Goal: Browse casually: Explore the website without a specific task or goal

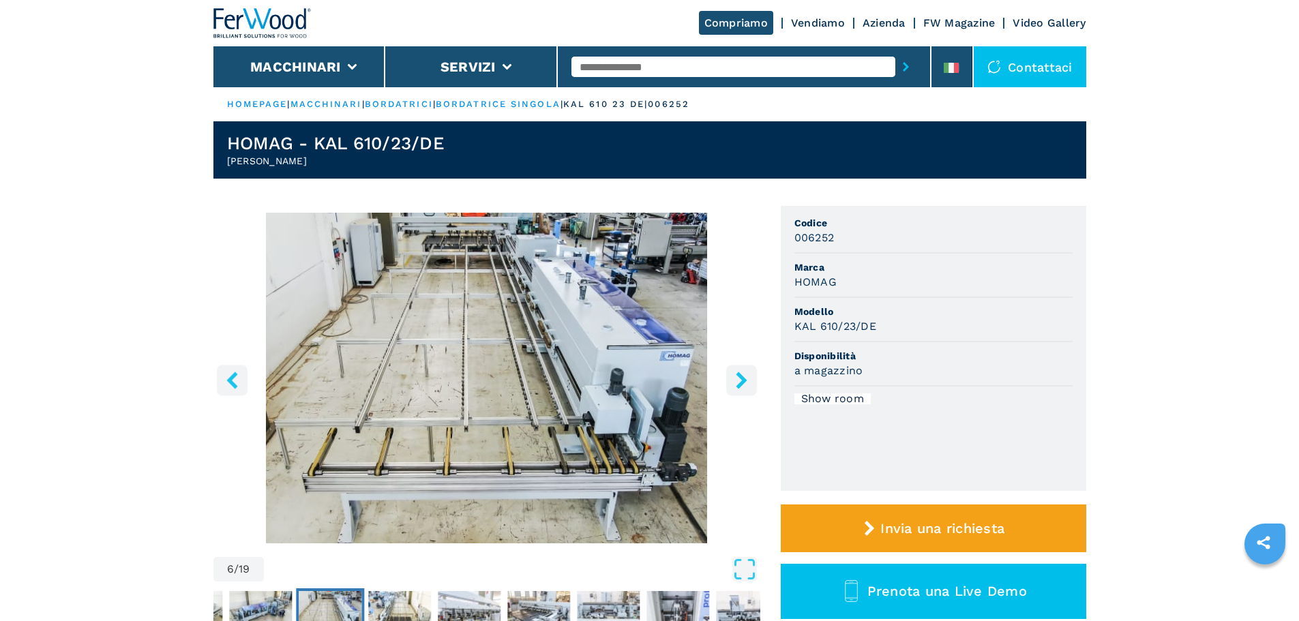
click at [236, 384] on icon "left-button" at bounding box center [232, 380] width 17 height 17
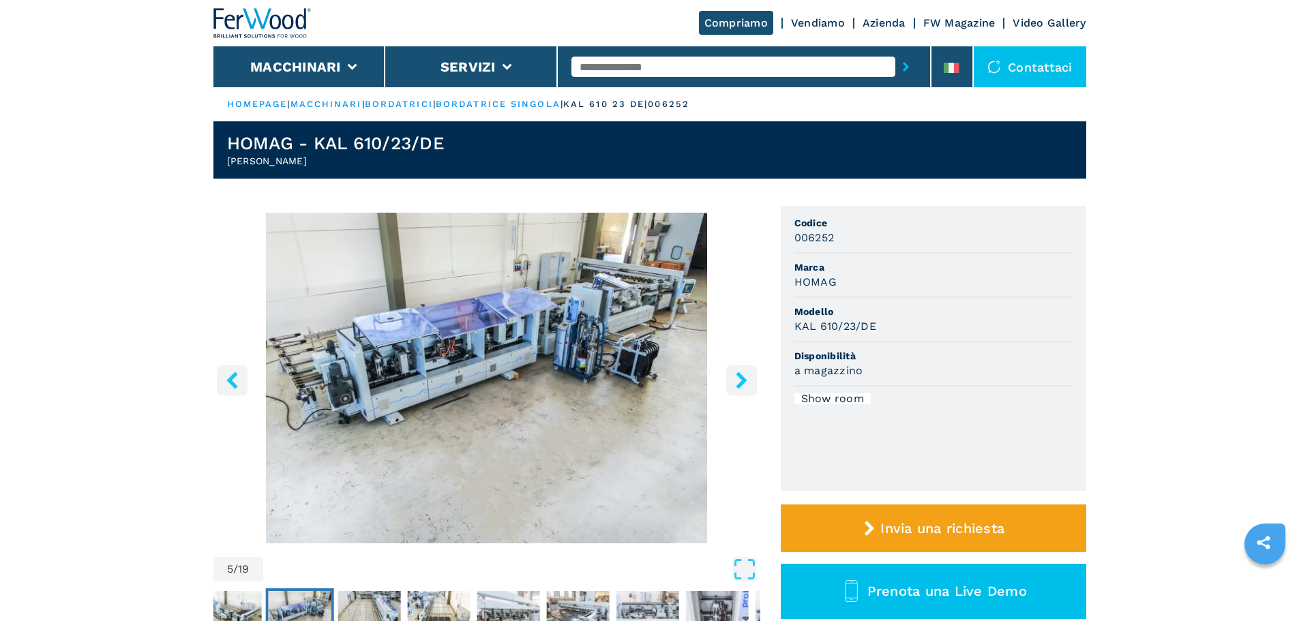
click at [236, 384] on icon "left-button" at bounding box center [232, 380] width 17 height 17
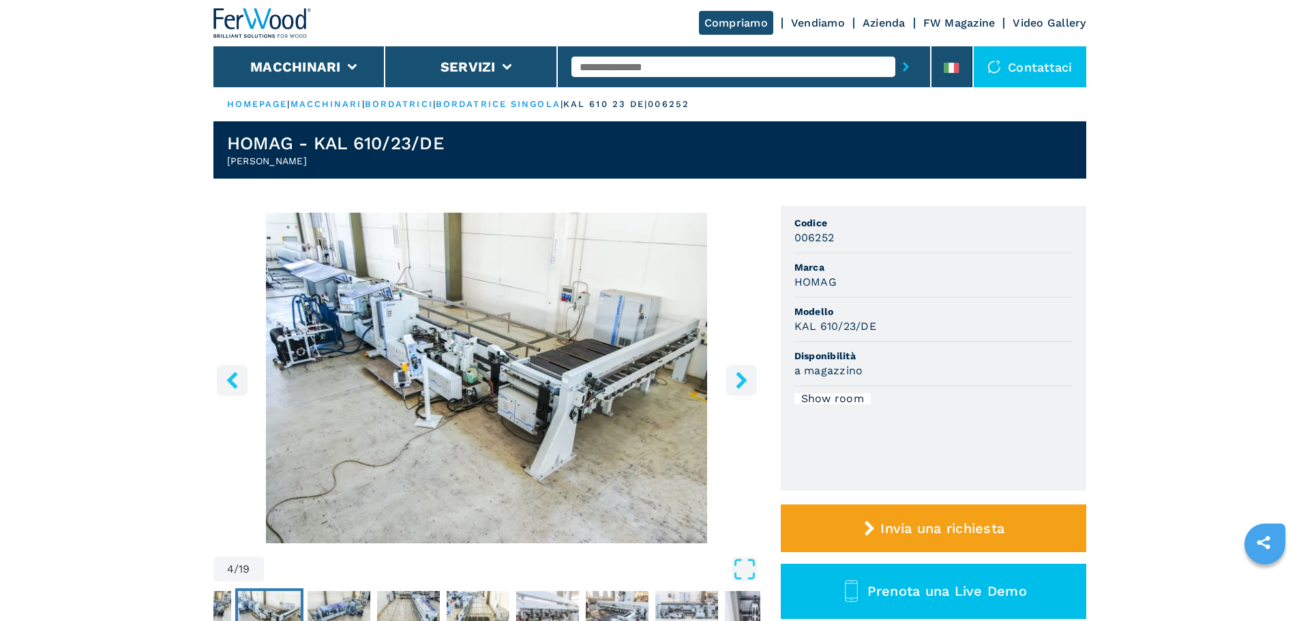
click at [236, 384] on icon "left-button" at bounding box center [232, 380] width 17 height 17
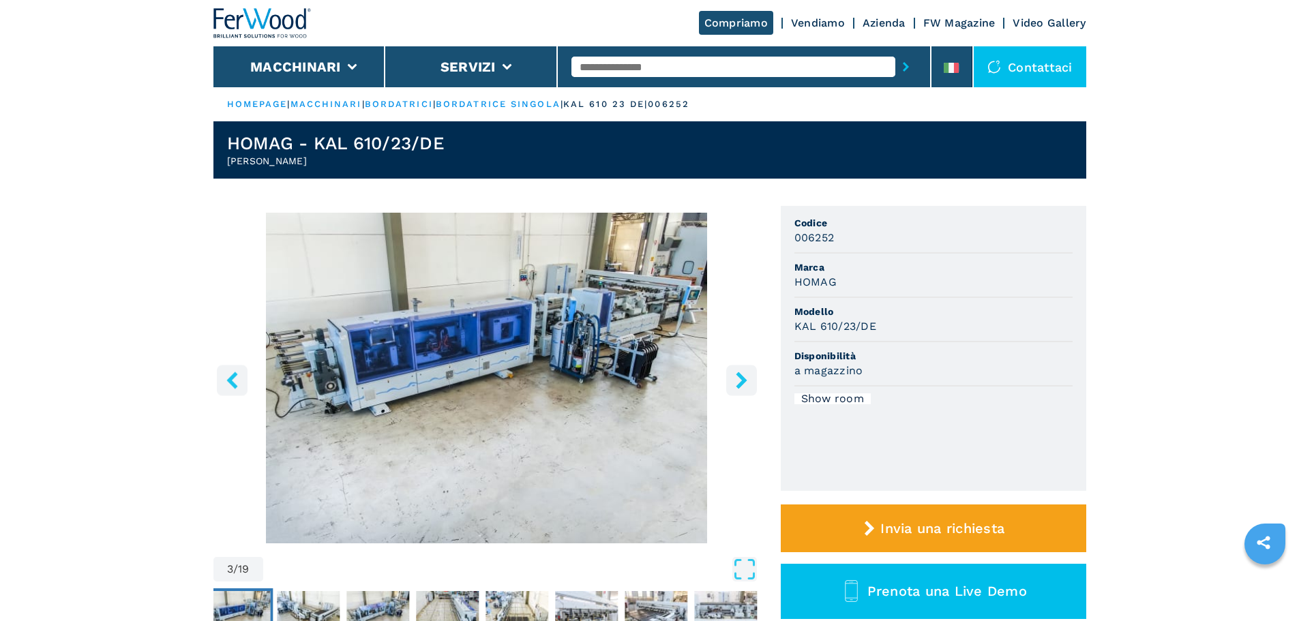
click at [236, 384] on icon "left-button" at bounding box center [232, 380] width 17 height 17
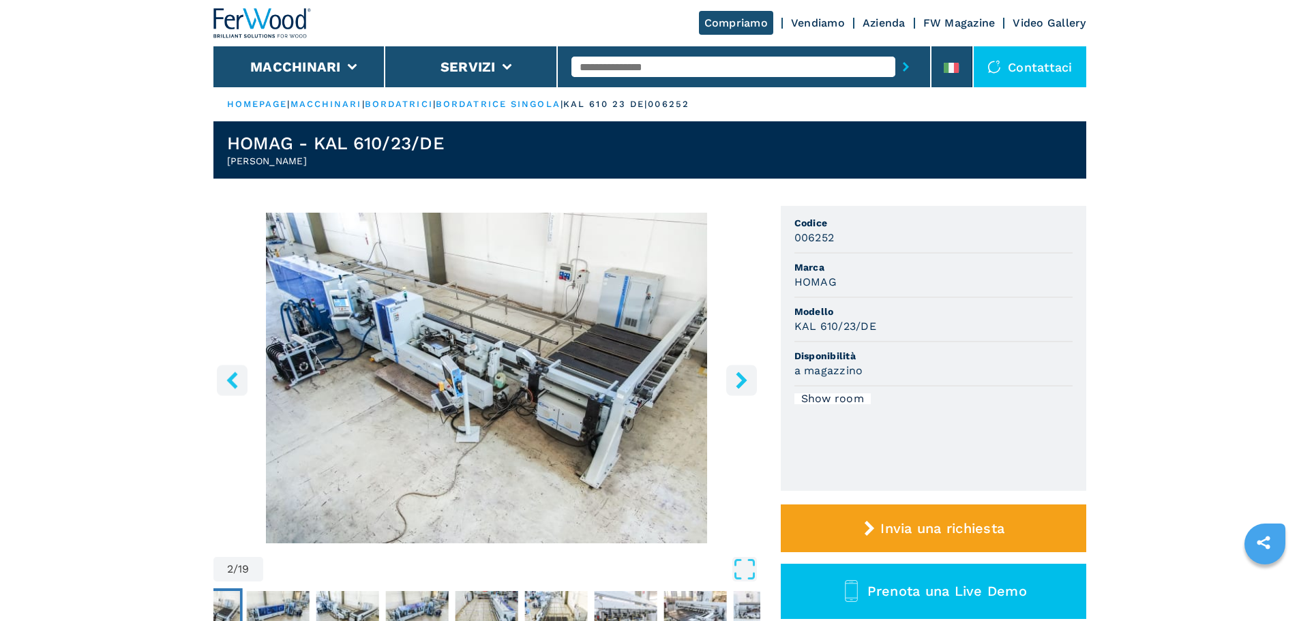
click at [236, 384] on icon "left-button" at bounding box center [232, 380] width 17 height 17
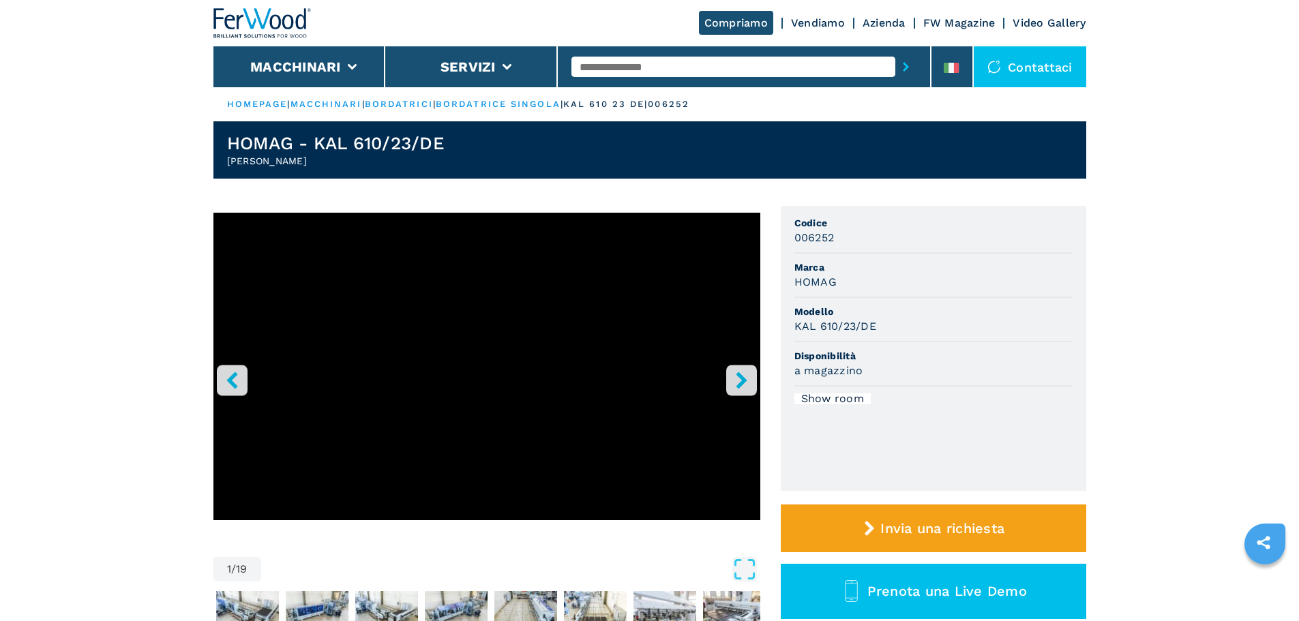
click at [751, 378] on button "right-button" at bounding box center [741, 380] width 31 height 31
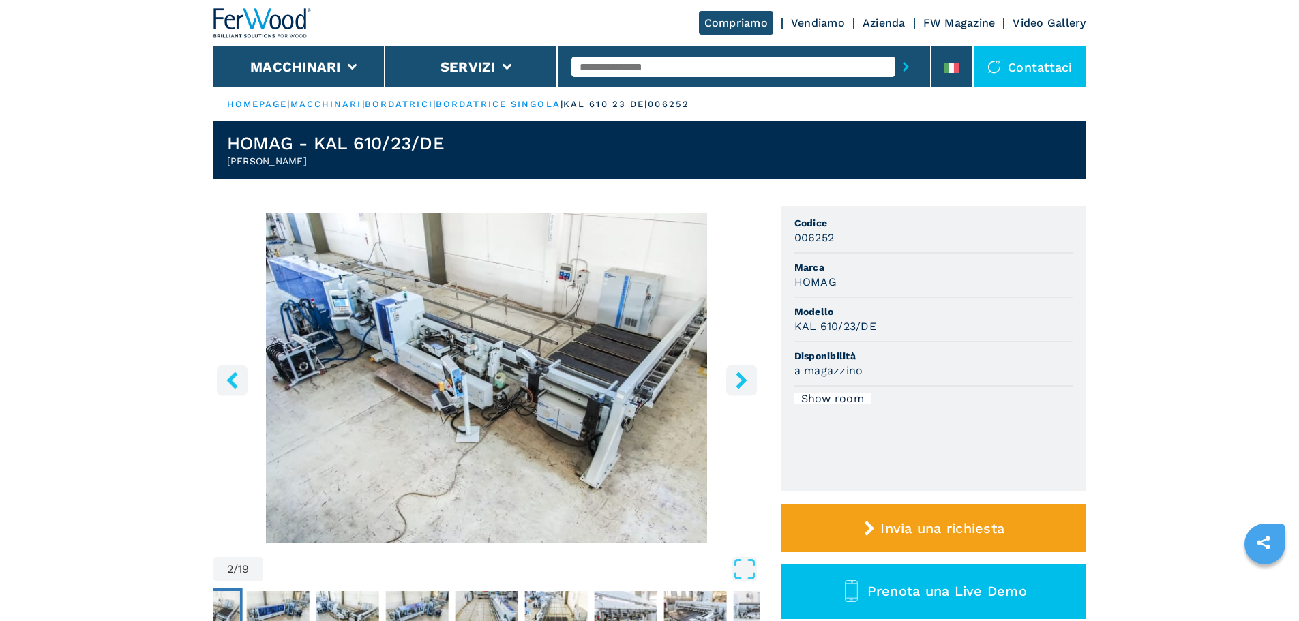
click at [751, 378] on button "right-button" at bounding box center [741, 380] width 31 height 31
click at [736, 384] on icon "right-button" at bounding box center [741, 380] width 17 height 17
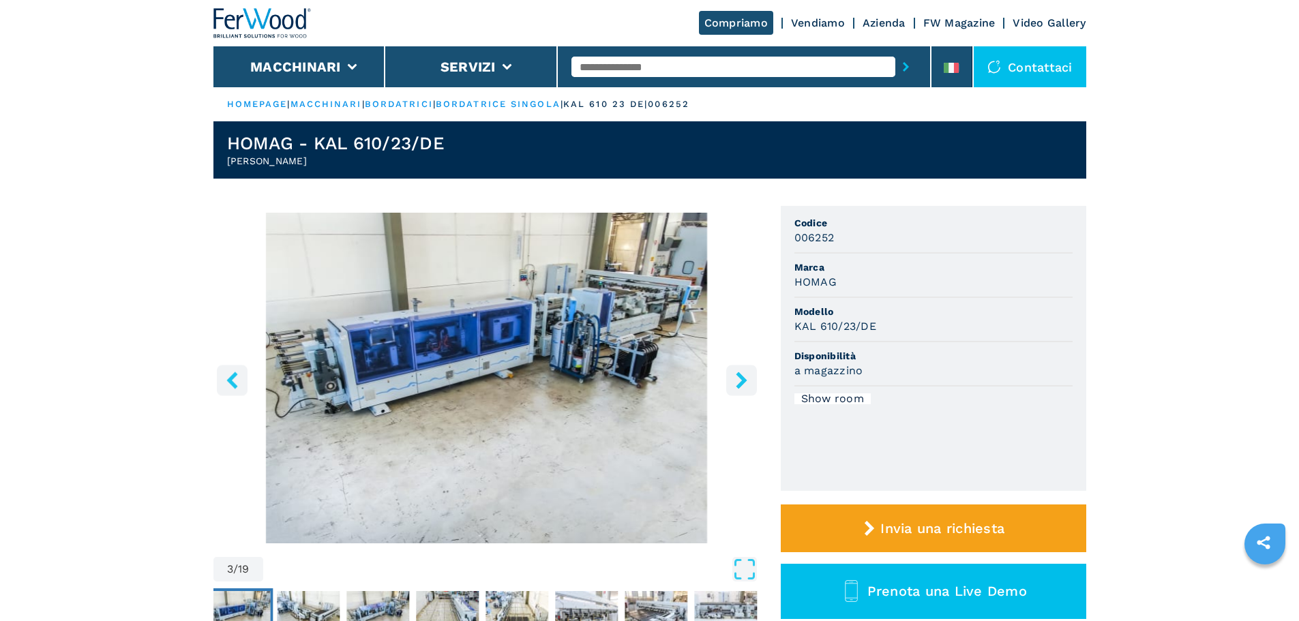
click at [736, 384] on icon "right-button" at bounding box center [741, 380] width 17 height 17
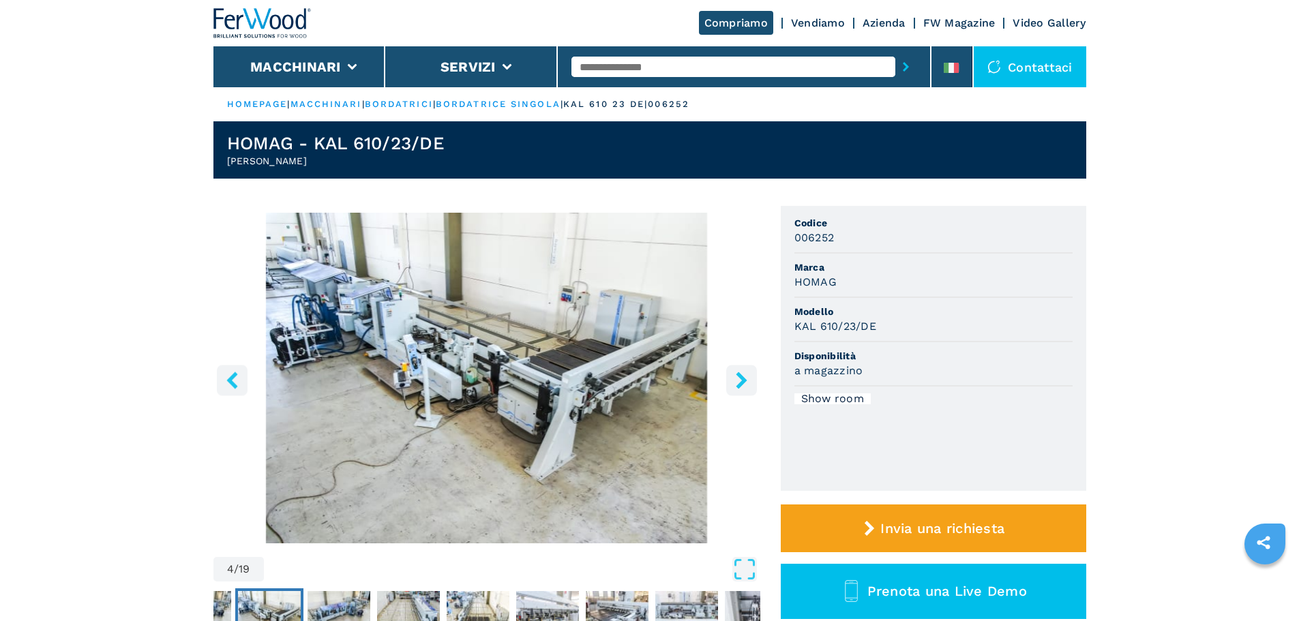
click at [736, 384] on icon "right-button" at bounding box center [741, 380] width 17 height 17
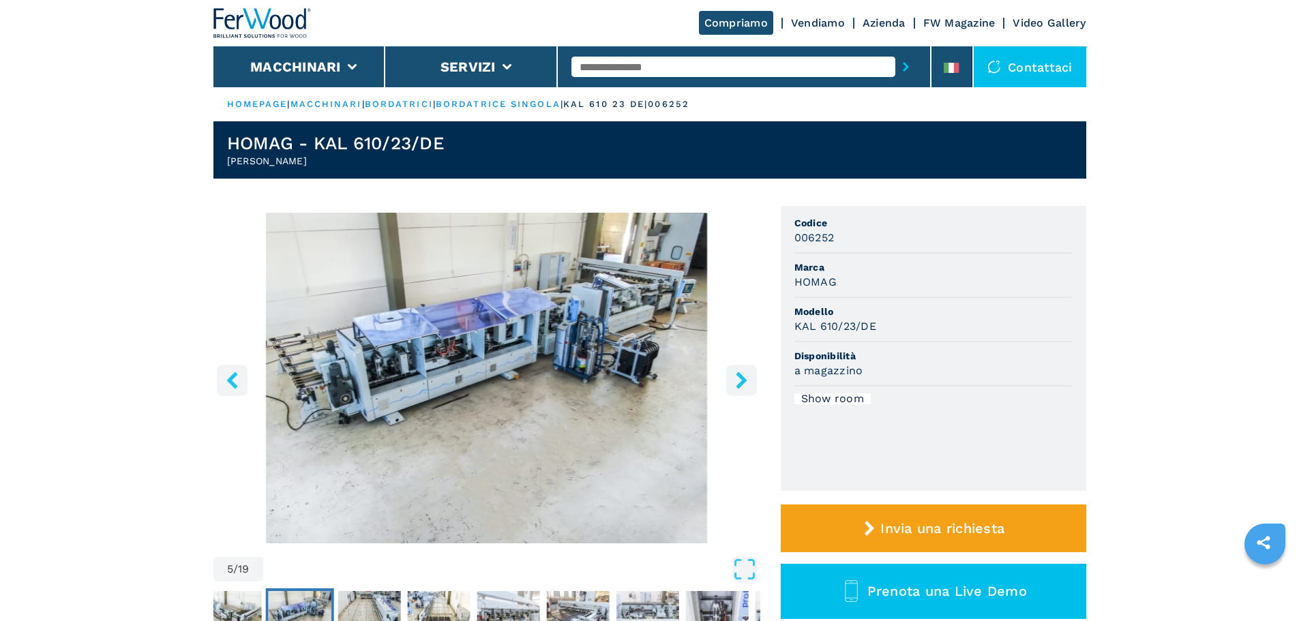
click at [736, 384] on icon "right-button" at bounding box center [741, 380] width 17 height 17
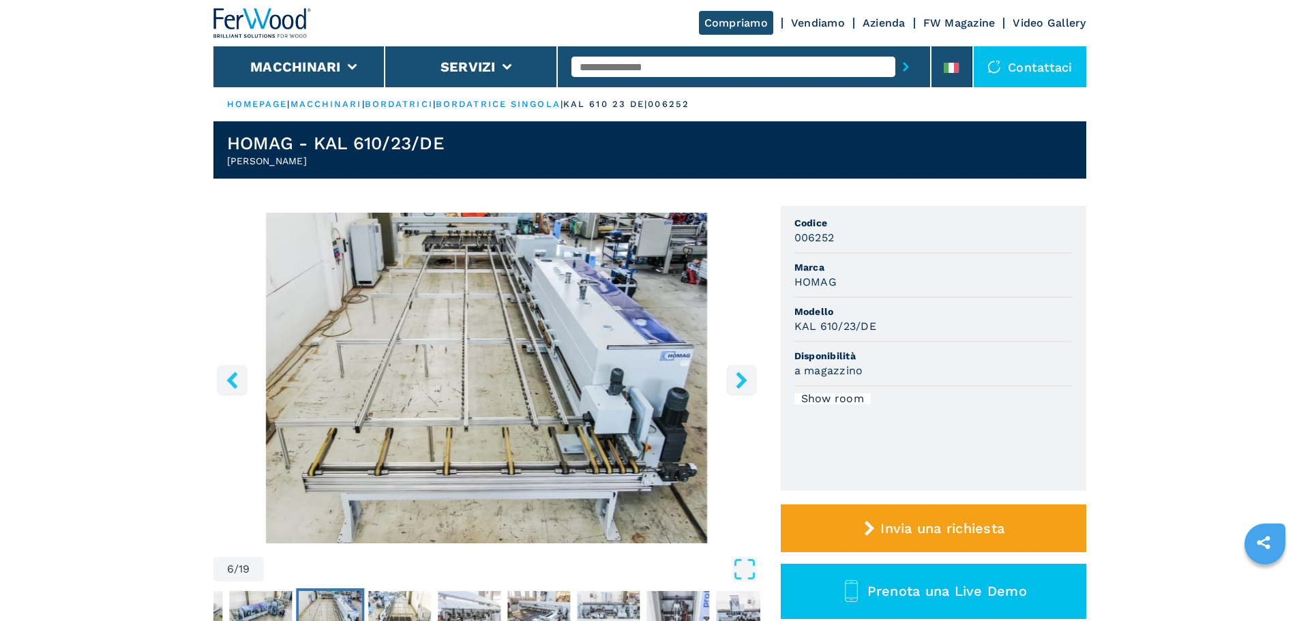
click at [736, 384] on icon "right-button" at bounding box center [741, 380] width 17 height 17
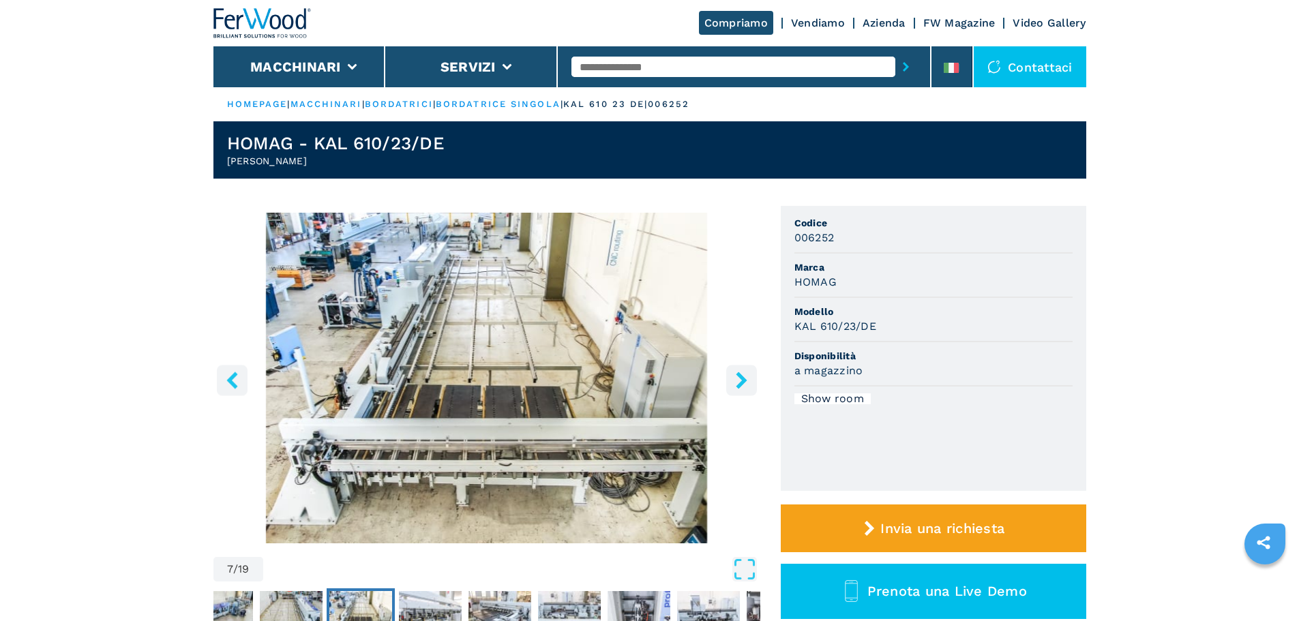
click at [742, 377] on icon "right-button" at bounding box center [741, 380] width 11 height 17
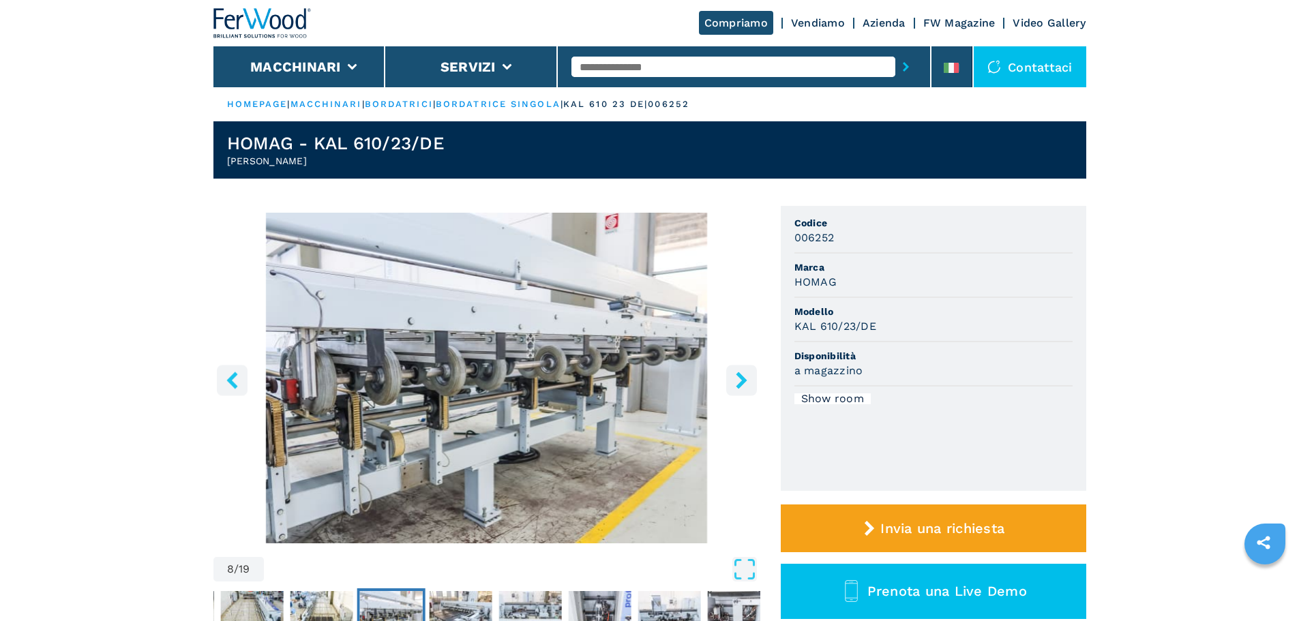
click at [742, 377] on icon "right-button" at bounding box center [741, 380] width 11 height 17
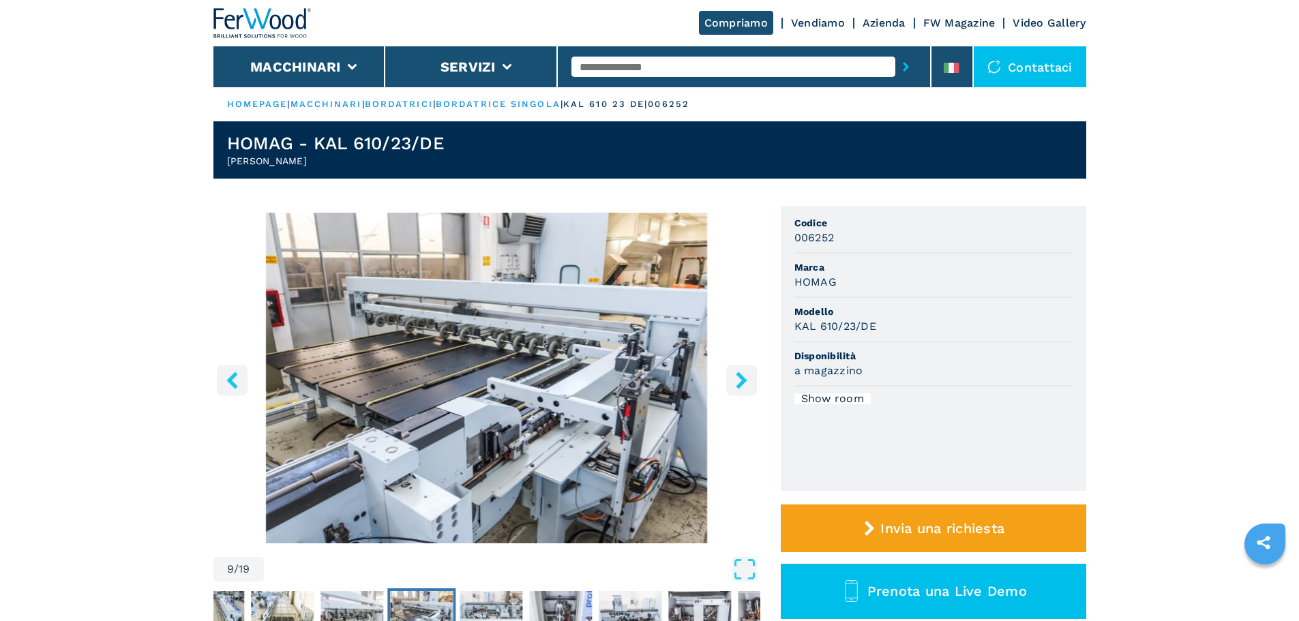
click at [742, 377] on icon "right-button" at bounding box center [741, 380] width 11 height 17
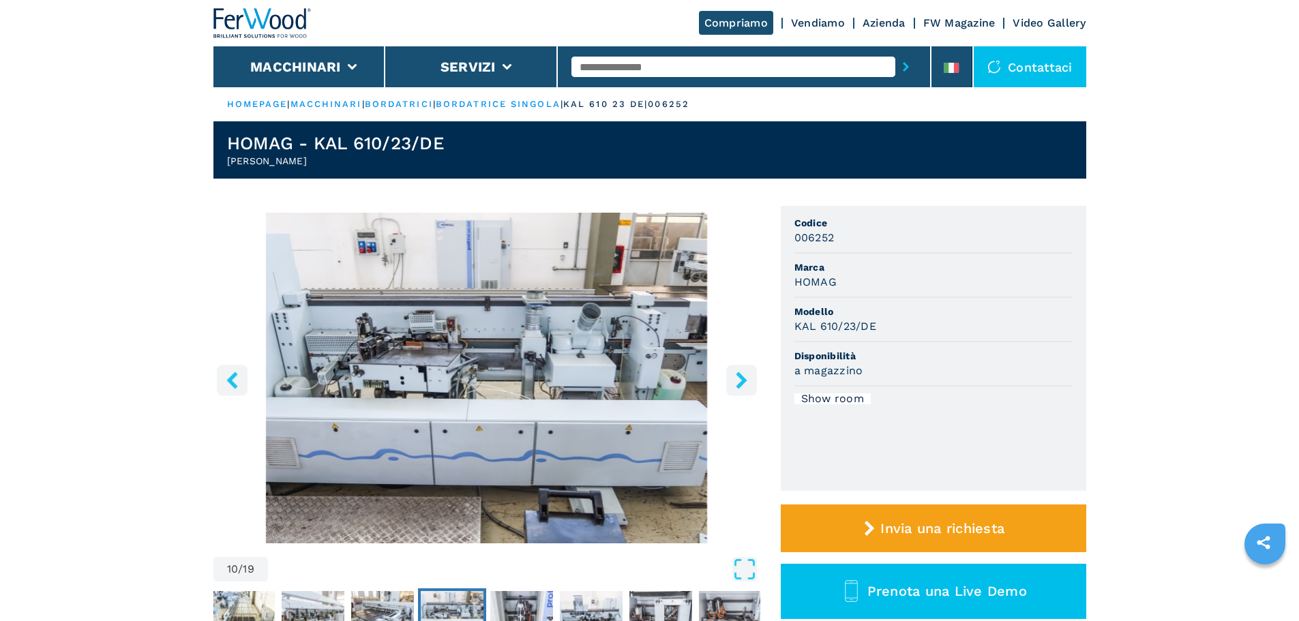
click at [742, 377] on icon "right-button" at bounding box center [741, 380] width 11 height 17
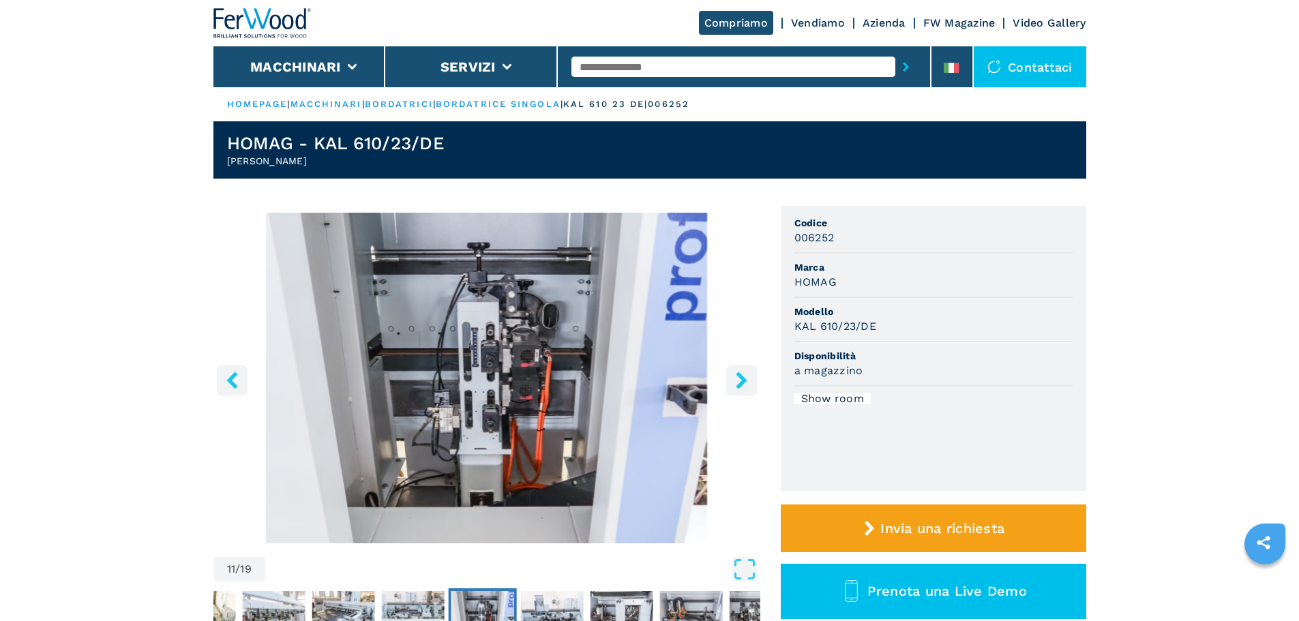
click at [742, 377] on icon "right-button" at bounding box center [741, 380] width 11 height 17
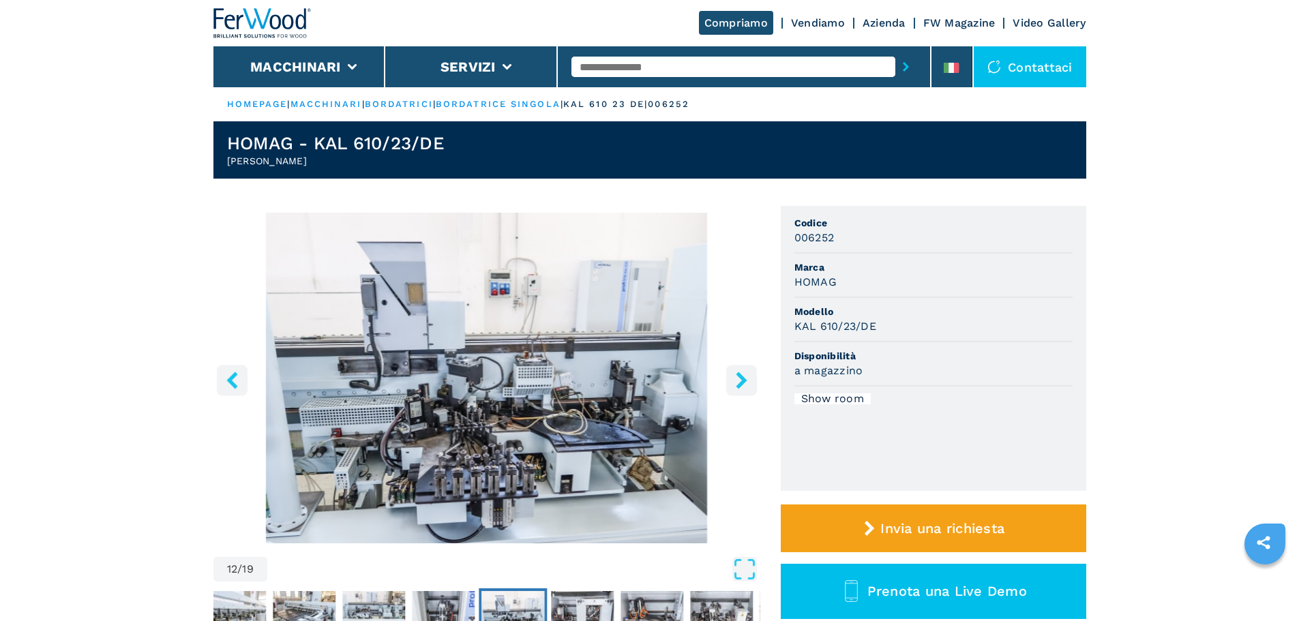
click at [742, 383] on icon "right-button" at bounding box center [741, 380] width 11 height 17
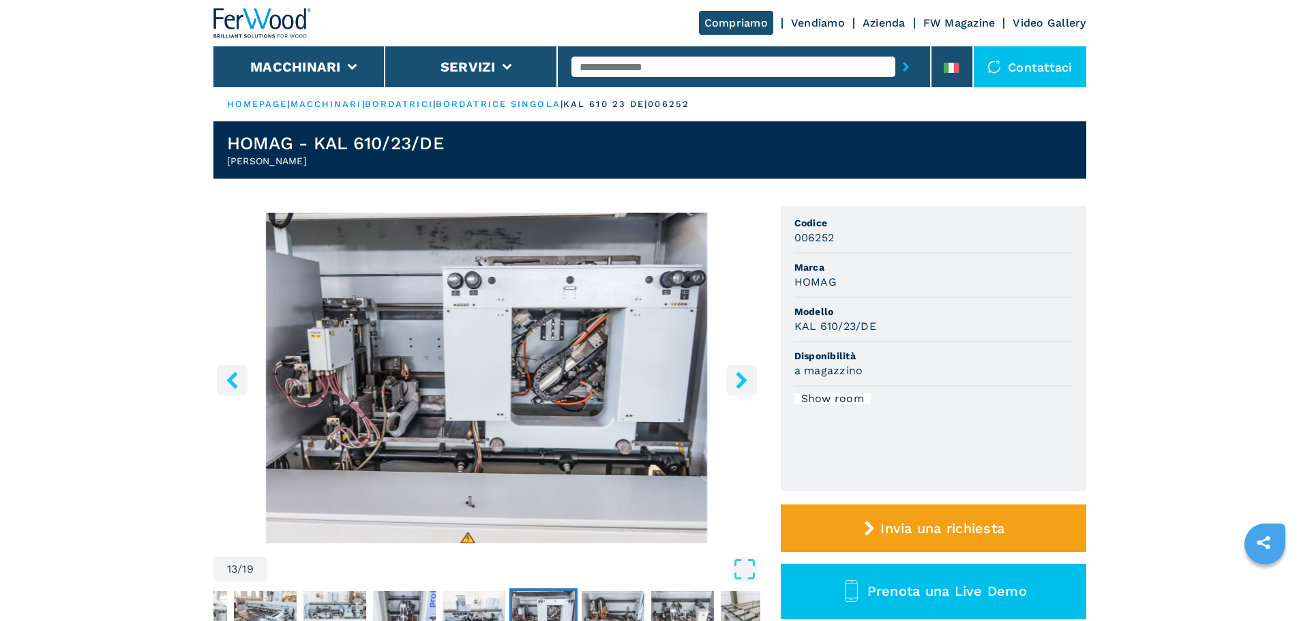
scroll to position [46, 0]
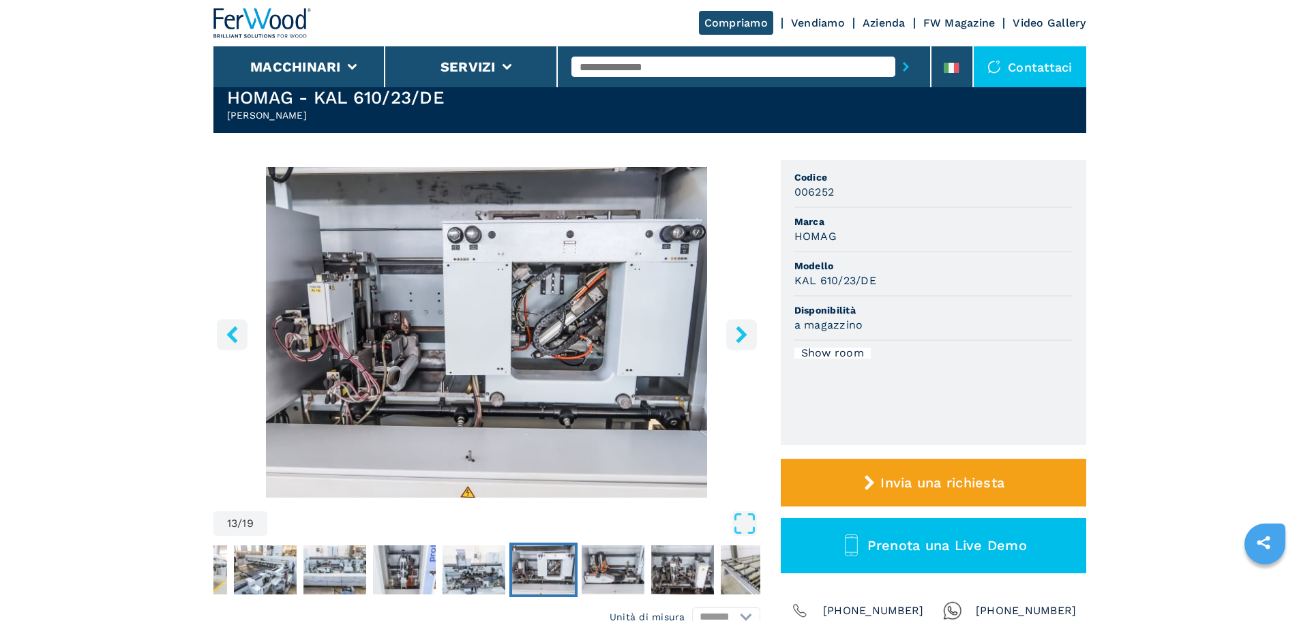
click at [739, 337] on icon "right-button" at bounding box center [741, 334] width 17 height 17
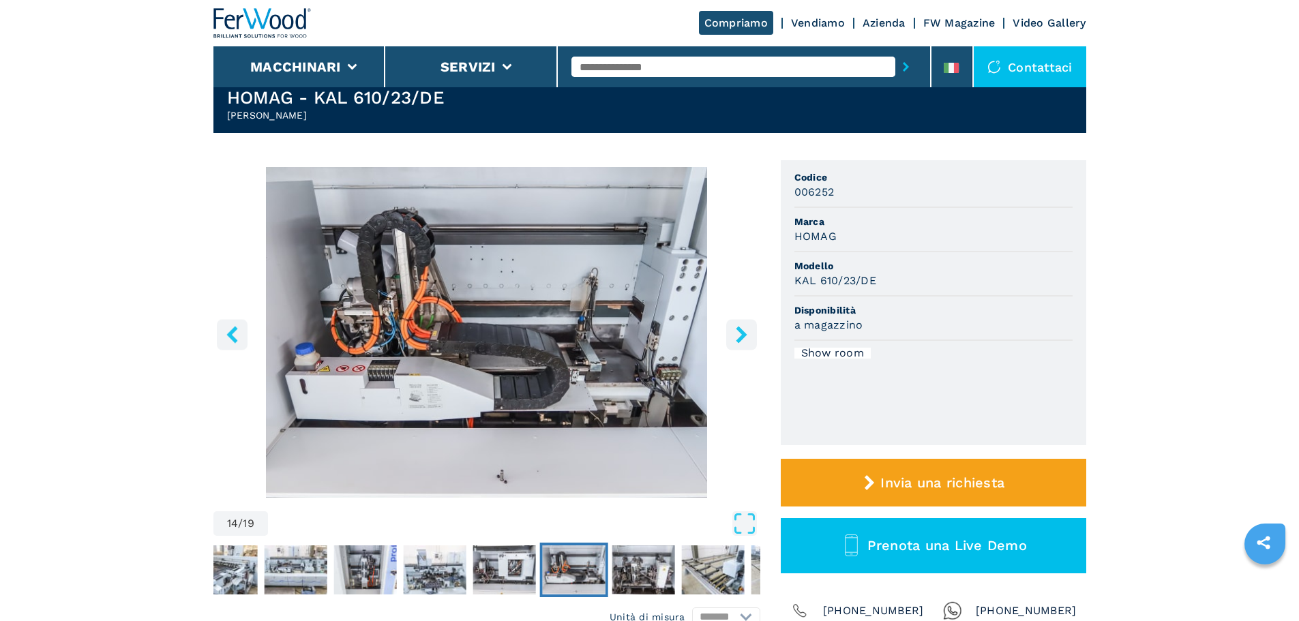
click at [738, 335] on icon "right-button" at bounding box center [741, 334] width 17 height 17
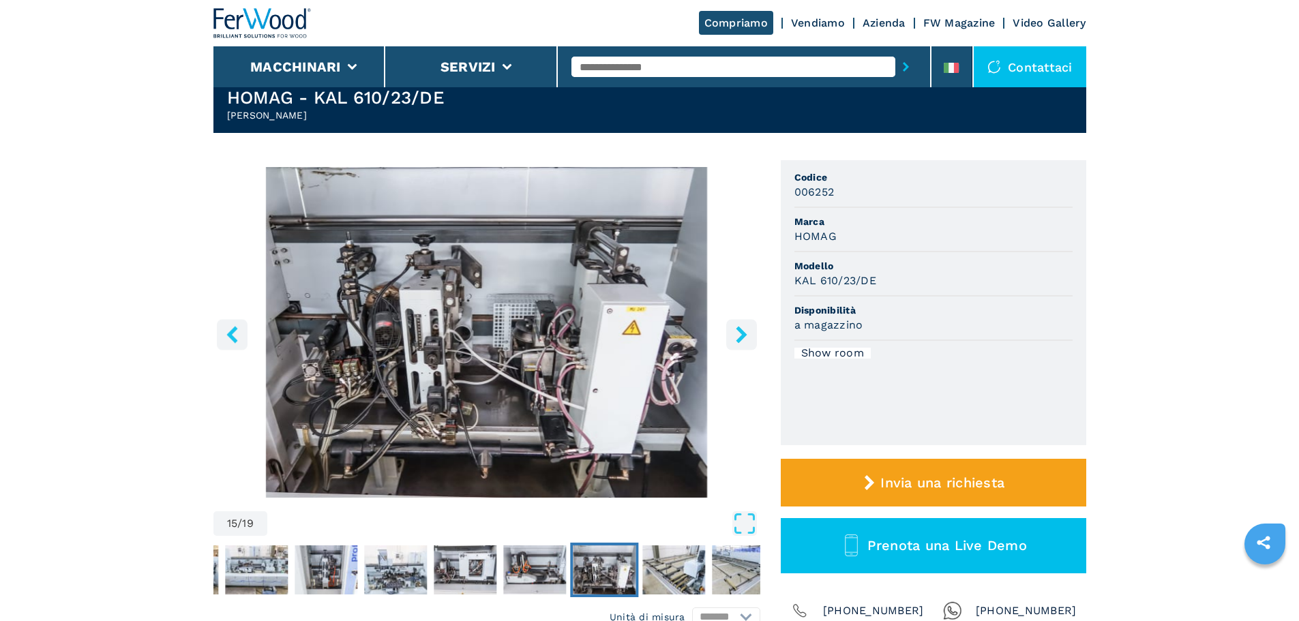
click at [738, 335] on icon "right-button" at bounding box center [741, 334] width 17 height 17
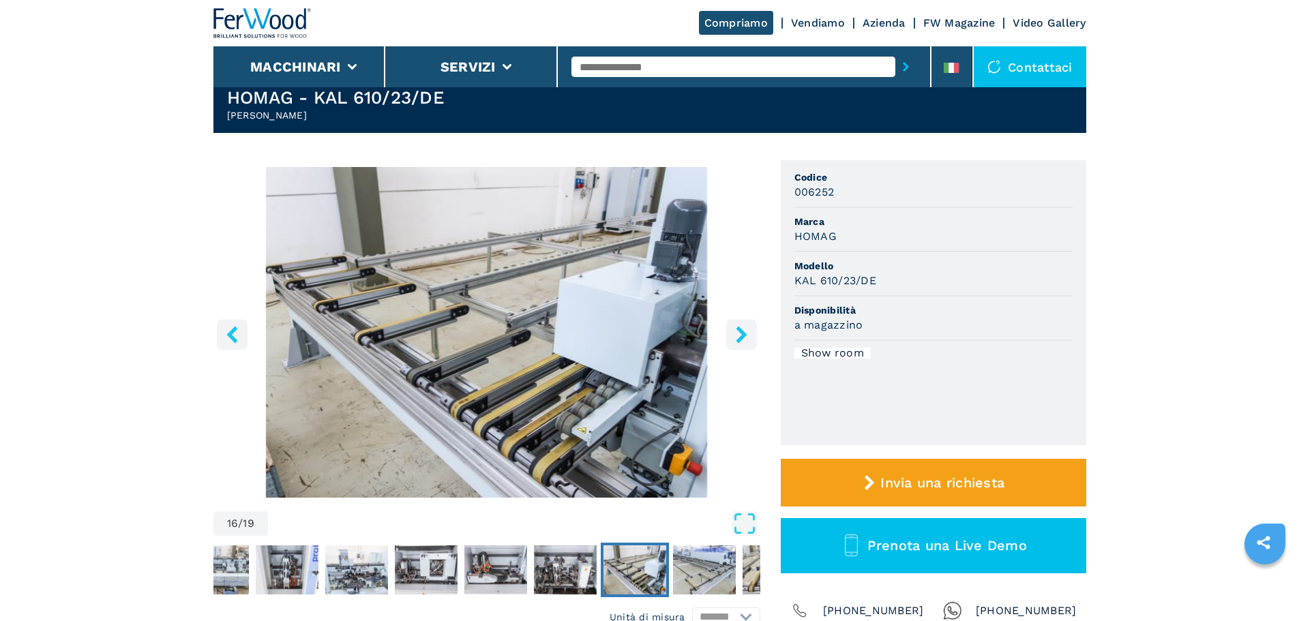
click at [738, 335] on icon "right-button" at bounding box center [741, 334] width 17 height 17
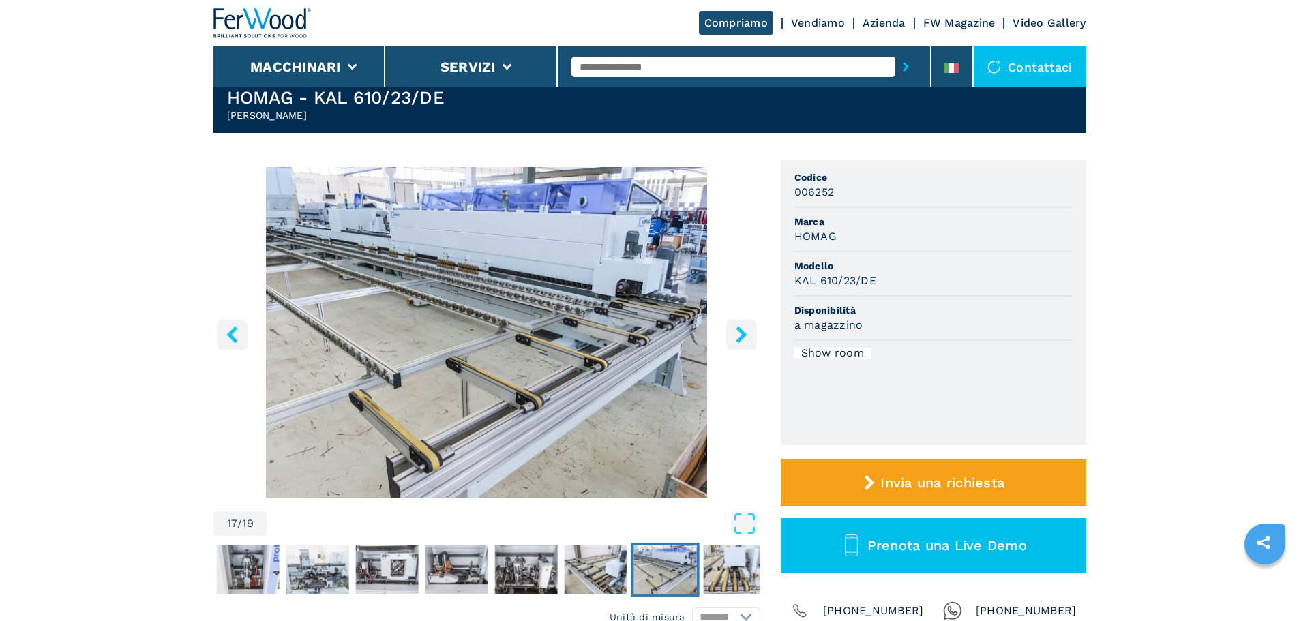
click at [738, 335] on icon "right-button" at bounding box center [741, 334] width 17 height 17
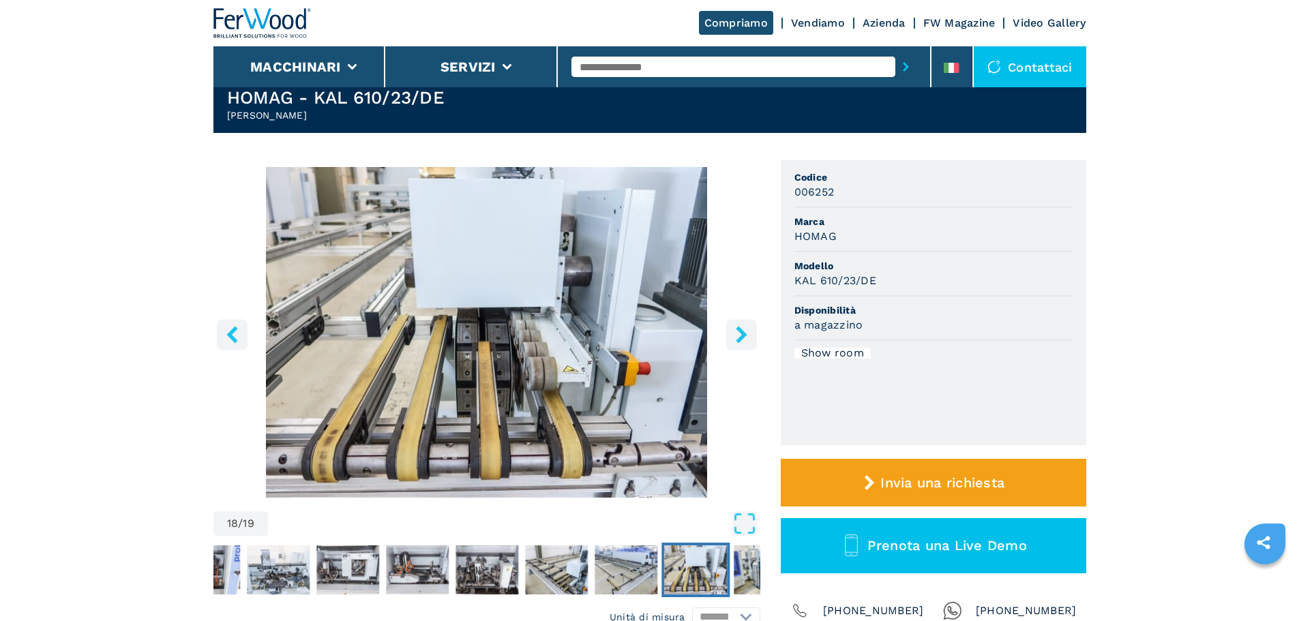
click at [738, 335] on icon "right-button" at bounding box center [741, 334] width 17 height 17
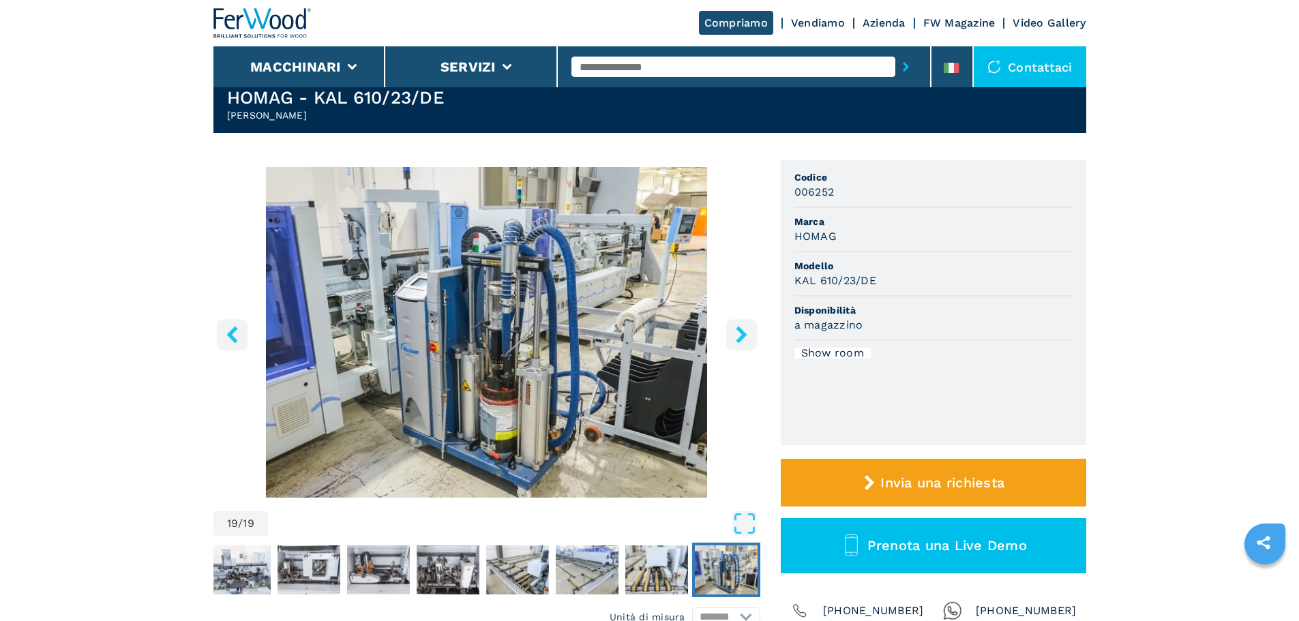
click at [234, 341] on icon "left-button" at bounding box center [231, 334] width 11 height 17
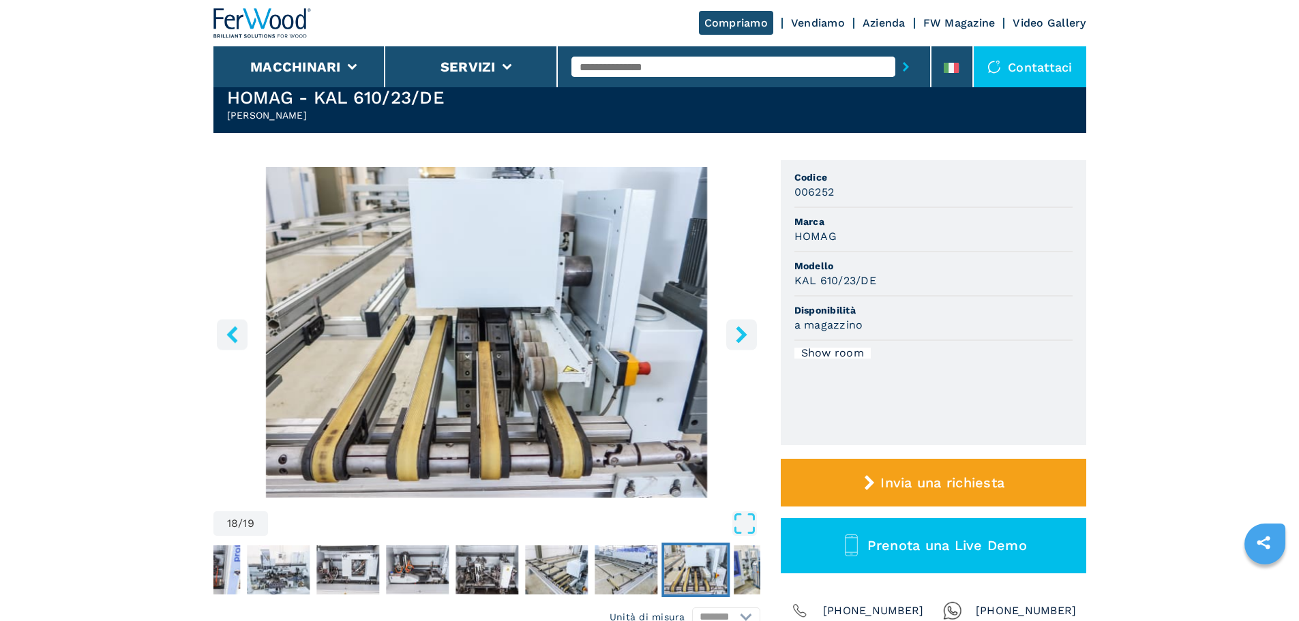
click at [743, 342] on icon "right-button" at bounding box center [741, 334] width 17 height 17
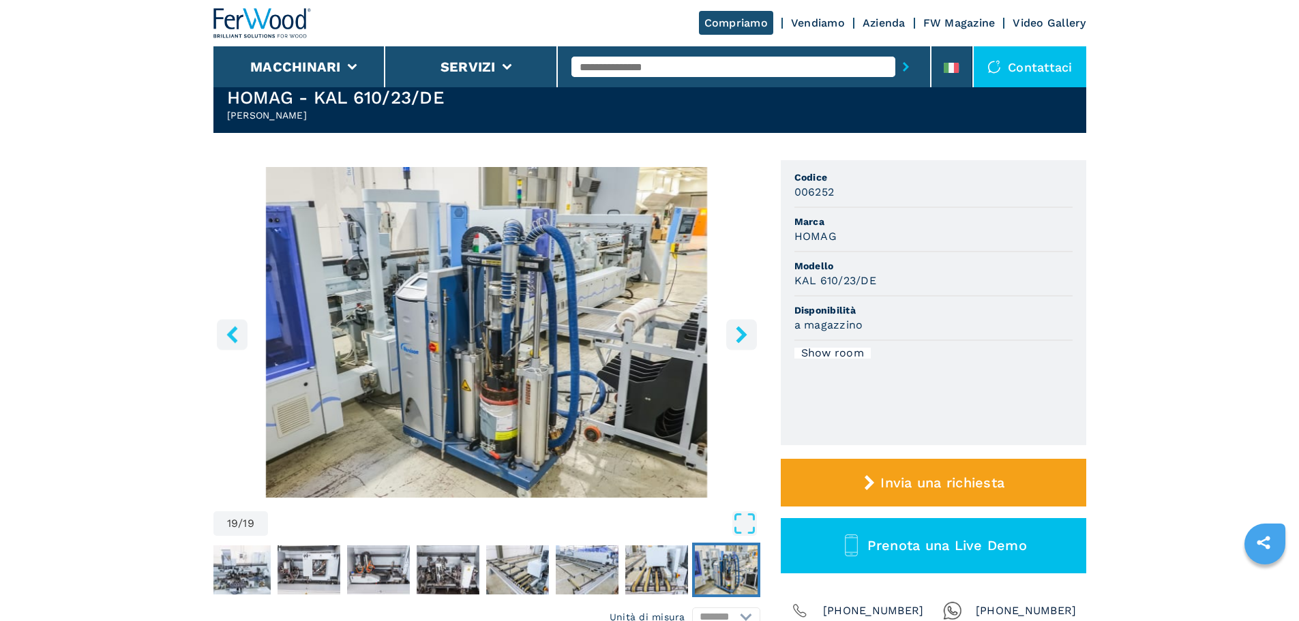
click at [741, 337] on icon "right-button" at bounding box center [741, 334] width 11 height 17
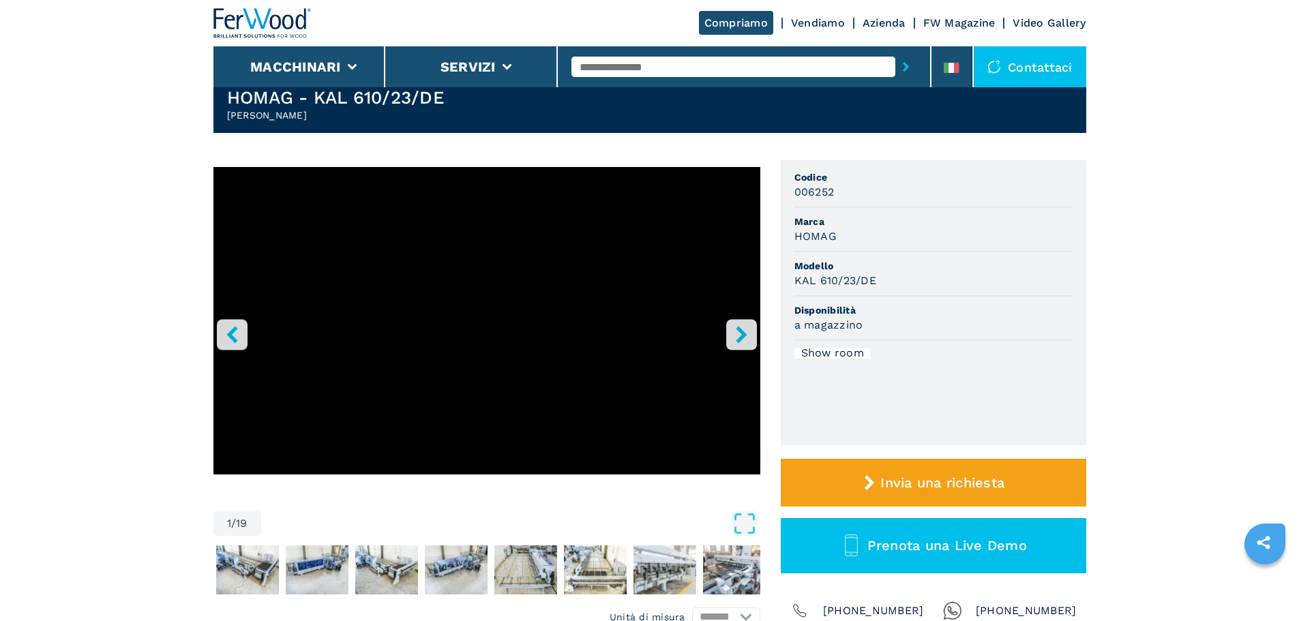
click at [737, 331] on icon "right-button" at bounding box center [741, 334] width 17 height 17
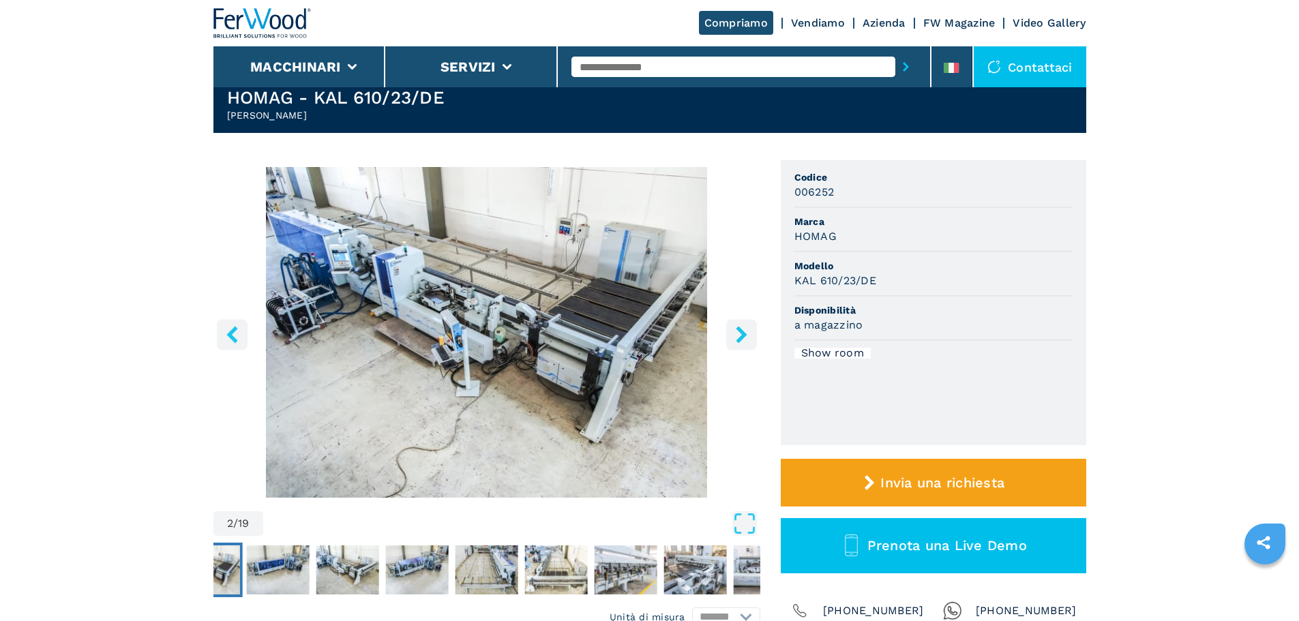
click at [737, 331] on icon "right-button" at bounding box center [741, 334] width 17 height 17
